Goal: Transaction & Acquisition: Book appointment/travel/reservation

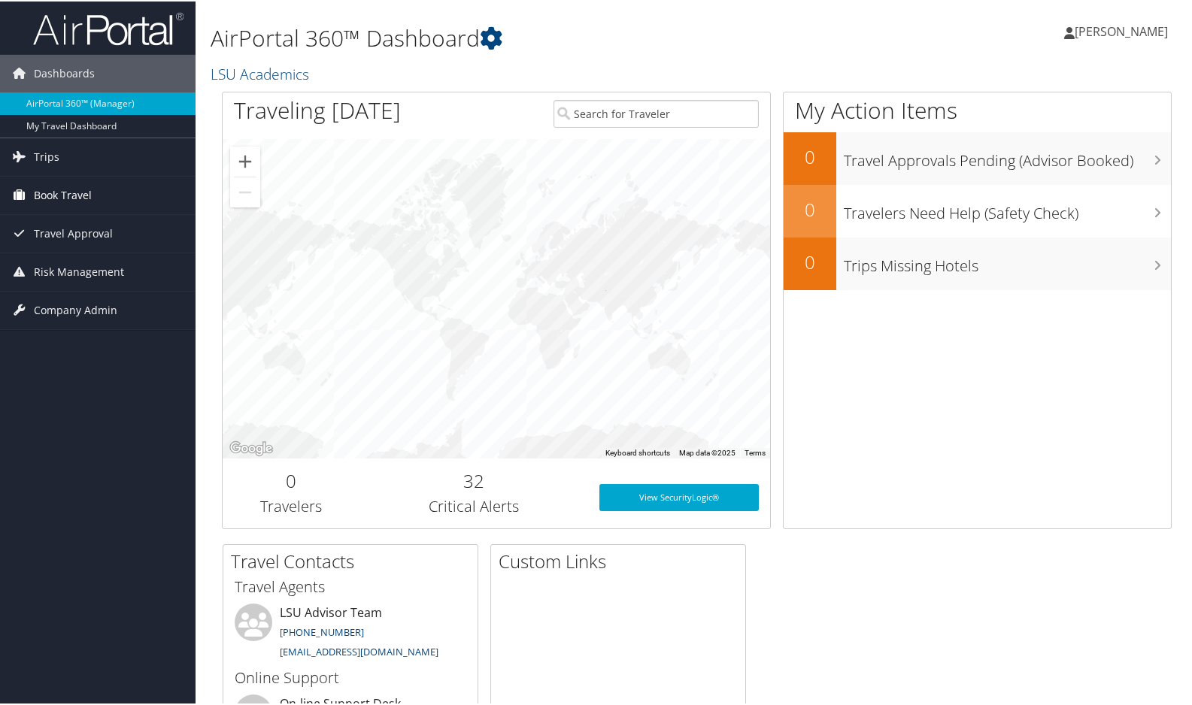
click at [68, 196] on span "Book Travel" at bounding box center [63, 194] width 58 height 38
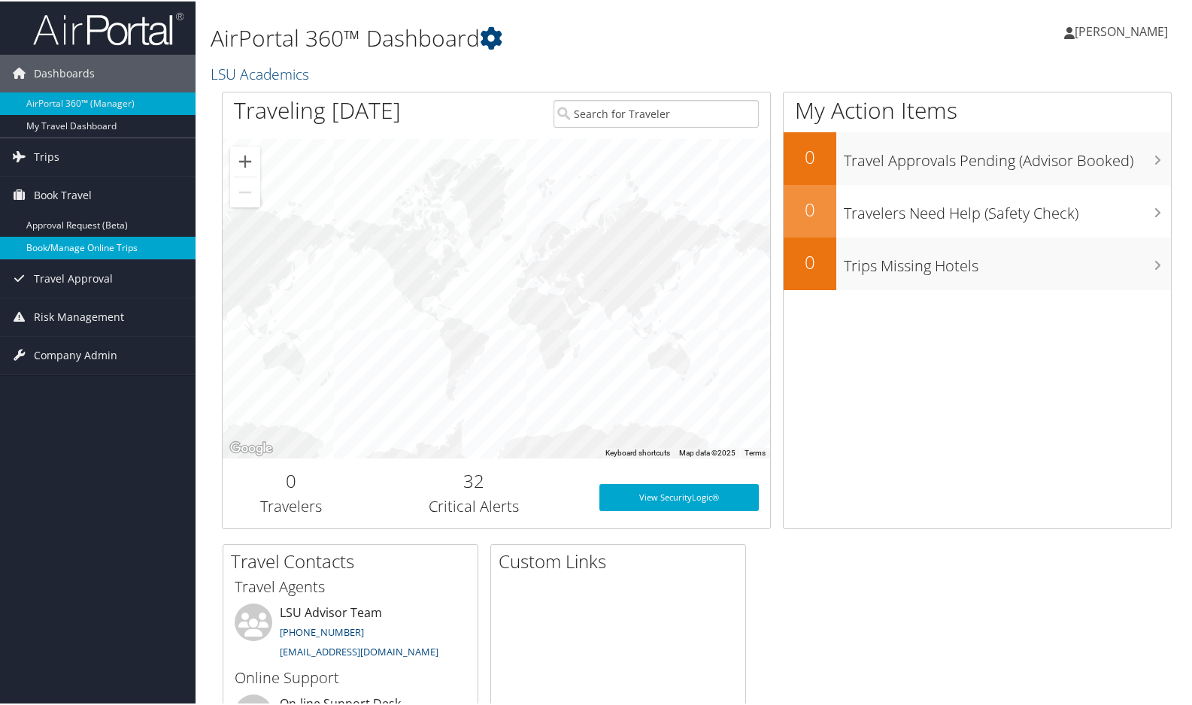
click at [76, 244] on link "Book/Manage Online Trips" at bounding box center [98, 246] width 196 height 23
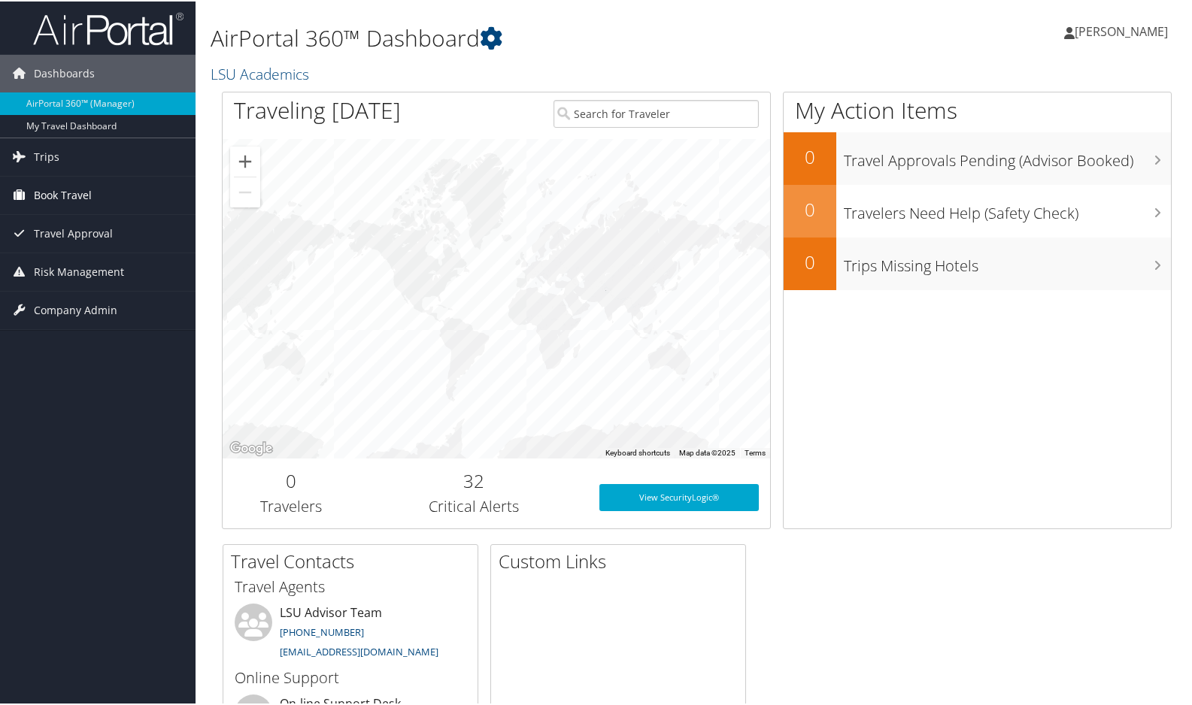
click at [76, 197] on span "Book Travel" at bounding box center [63, 194] width 58 height 38
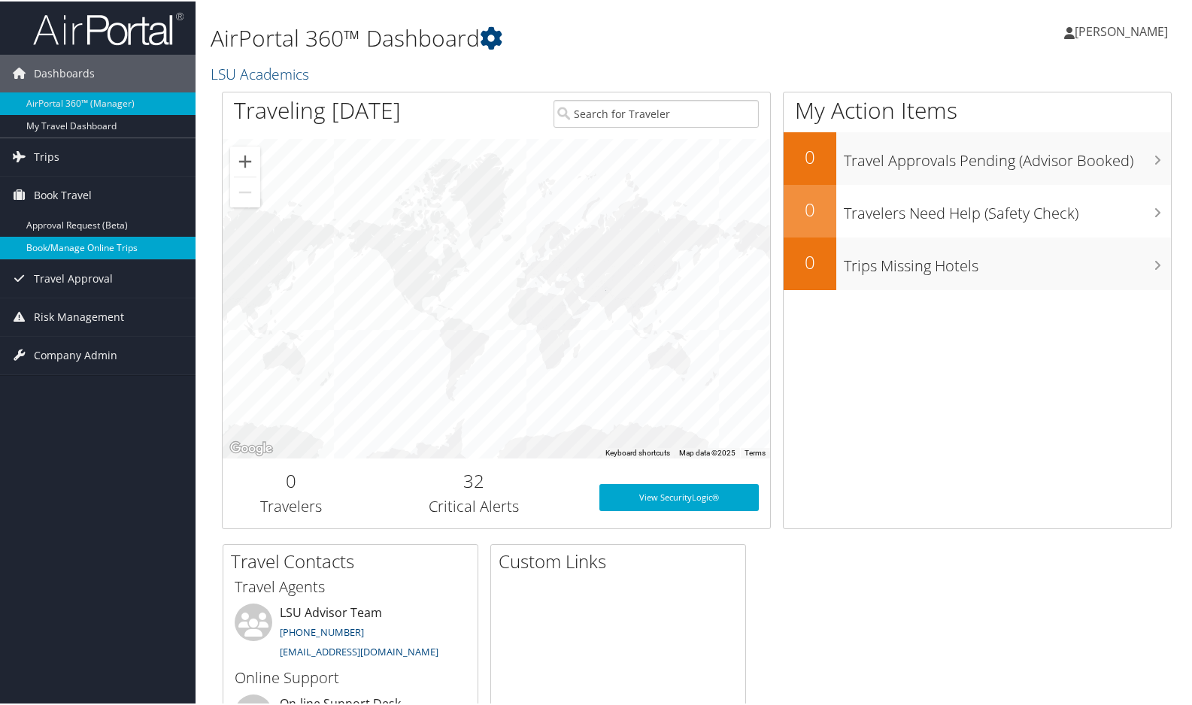
click at [77, 247] on link "Book/Manage Online Trips" at bounding box center [98, 246] width 196 height 23
